Goal: Navigation & Orientation: Find specific page/section

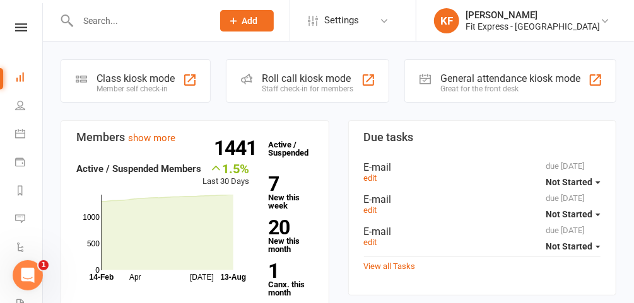
click at [19, 23] on icon at bounding box center [21, 27] width 12 height 8
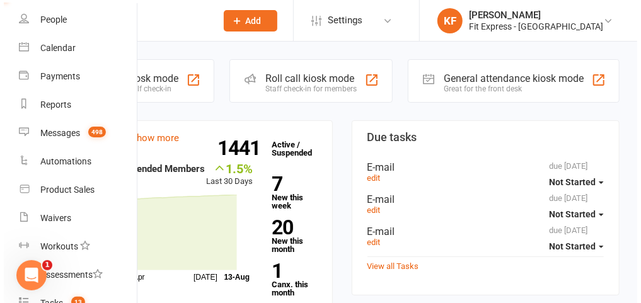
scroll to position [78, 0]
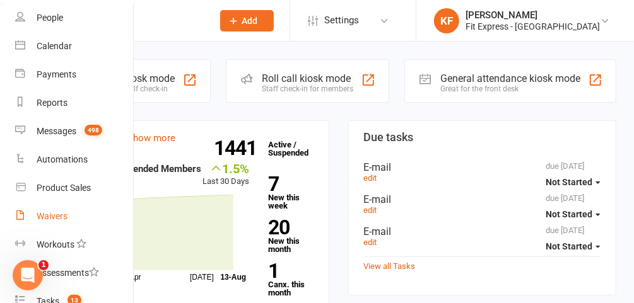
click at [64, 225] on link "Waivers" at bounding box center [74, 216] width 119 height 28
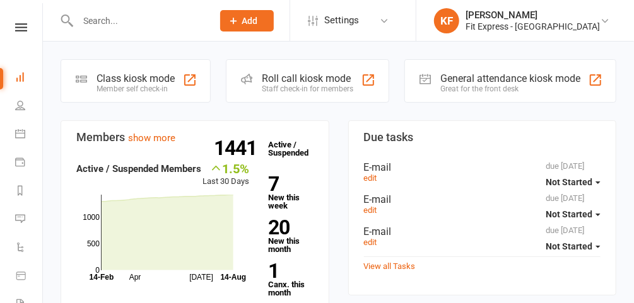
click at [604, 21] on icon at bounding box center [605, 21] width 10 height 10
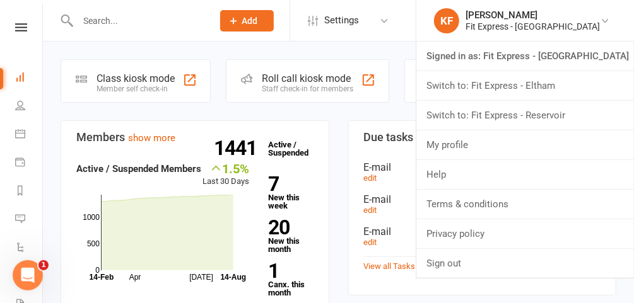
click at [546, 116] on link "Switch to: Fit Express - Reservoir" at bounding box center [525, 115] width 218 height 29
